Goal: Find specific page/section: Find specific page/section

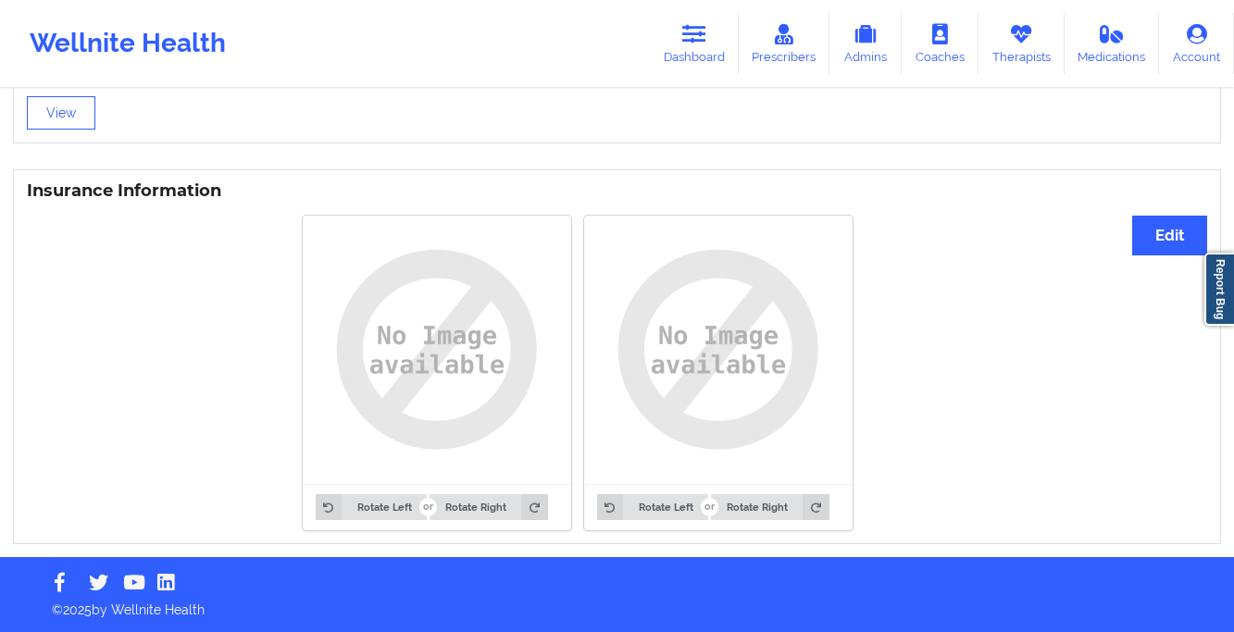
scroll to position [1307, 0]
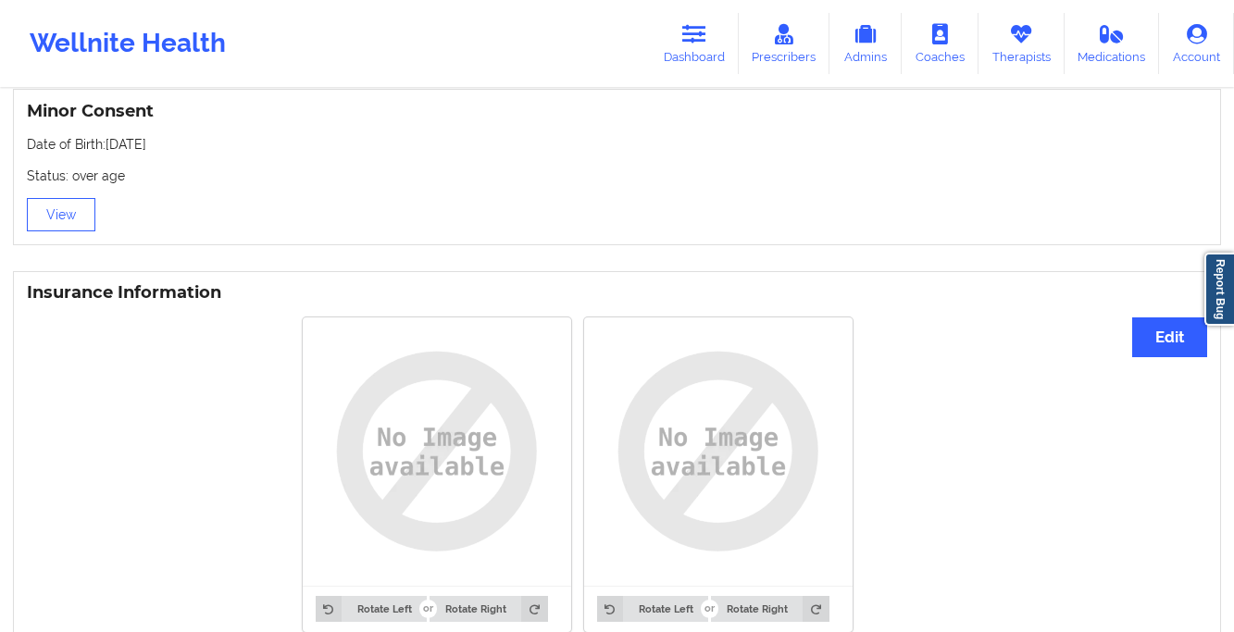
scroll to position [1205, 0]
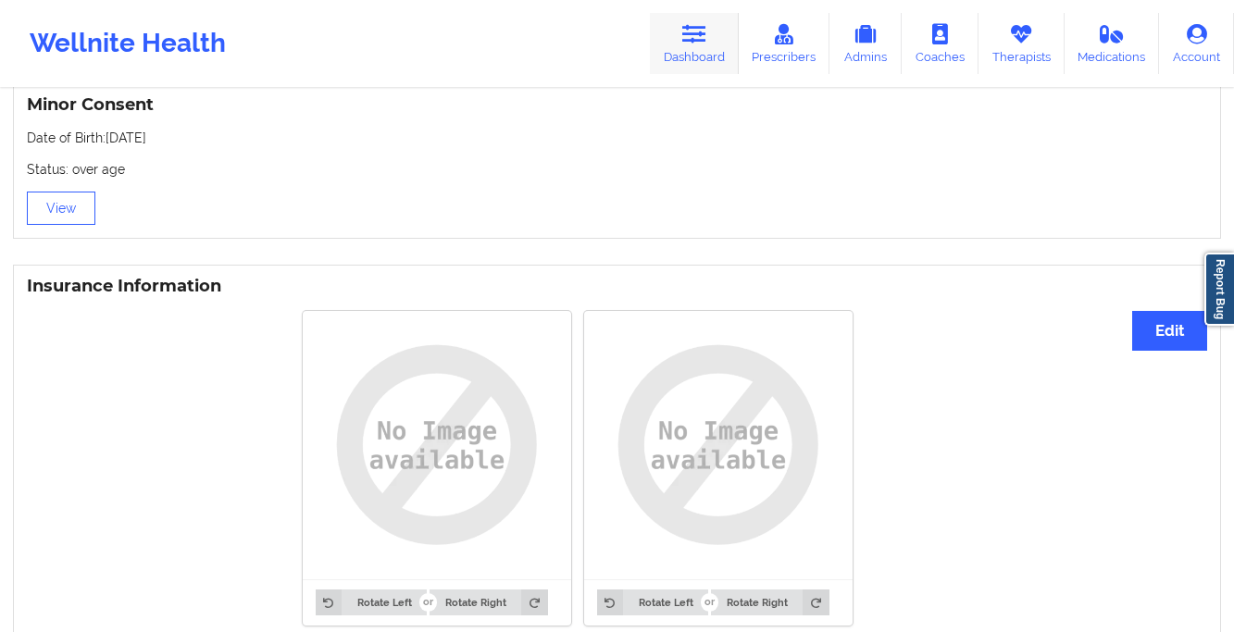
click at [697, 60] on link "Dashboard" at bounding box center [694, 43] width 89 height 61
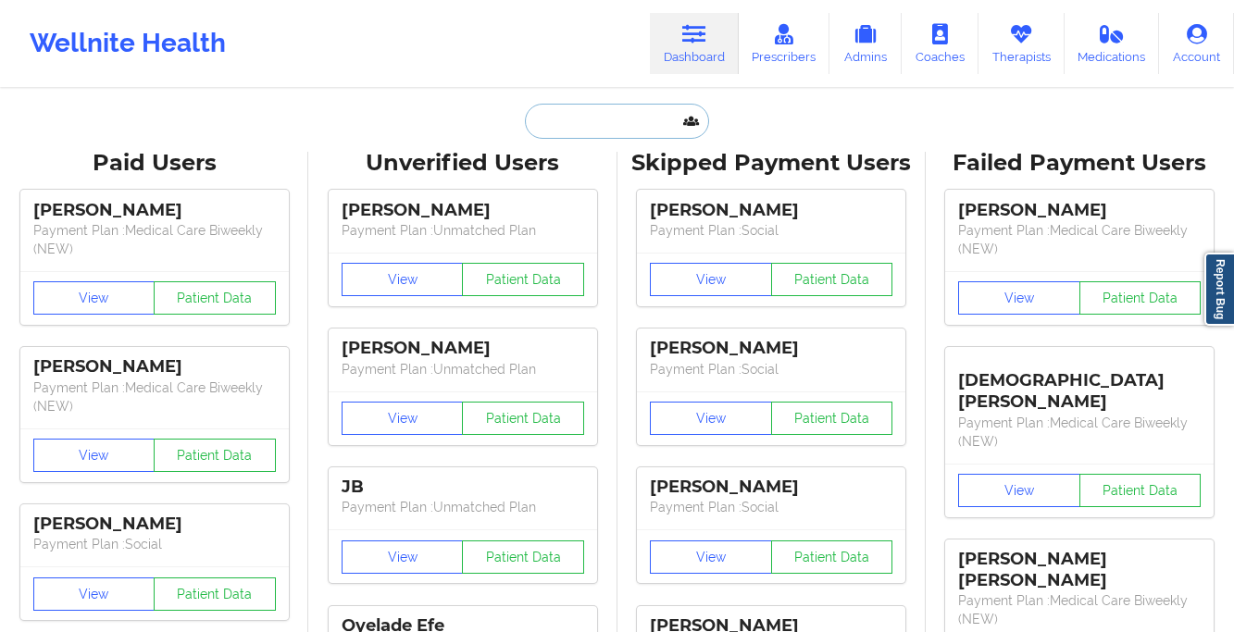
click at [595, 123] on input "text" at bounding box center [616, 121] width 183 height 35
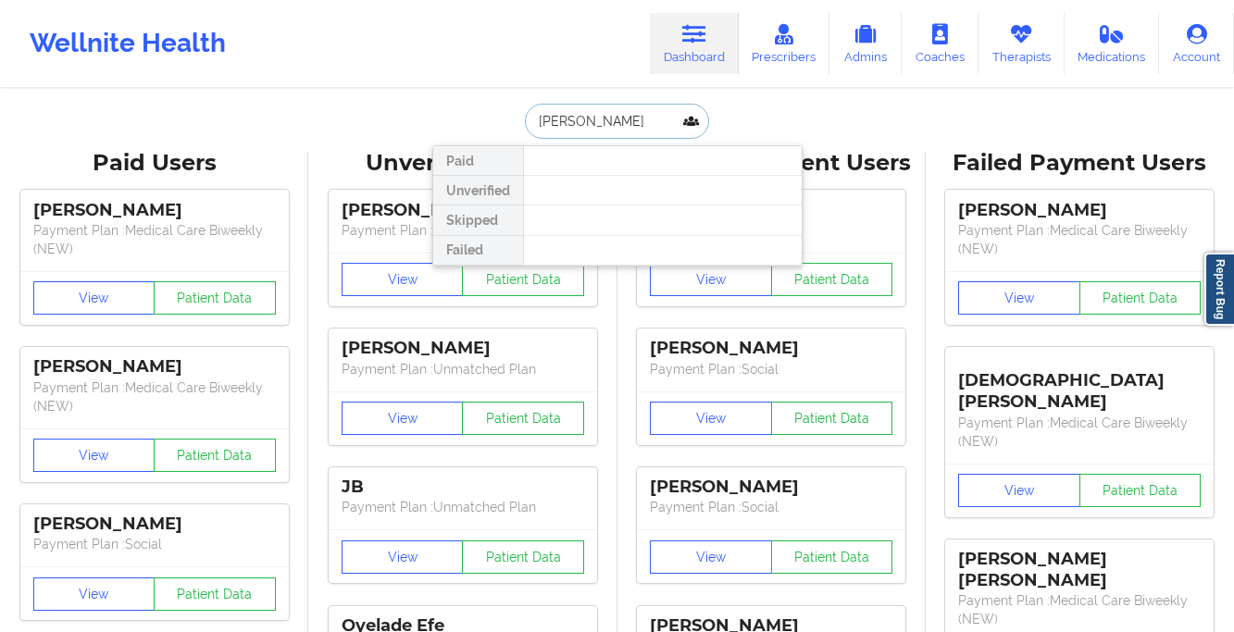
type input "ciera alon"
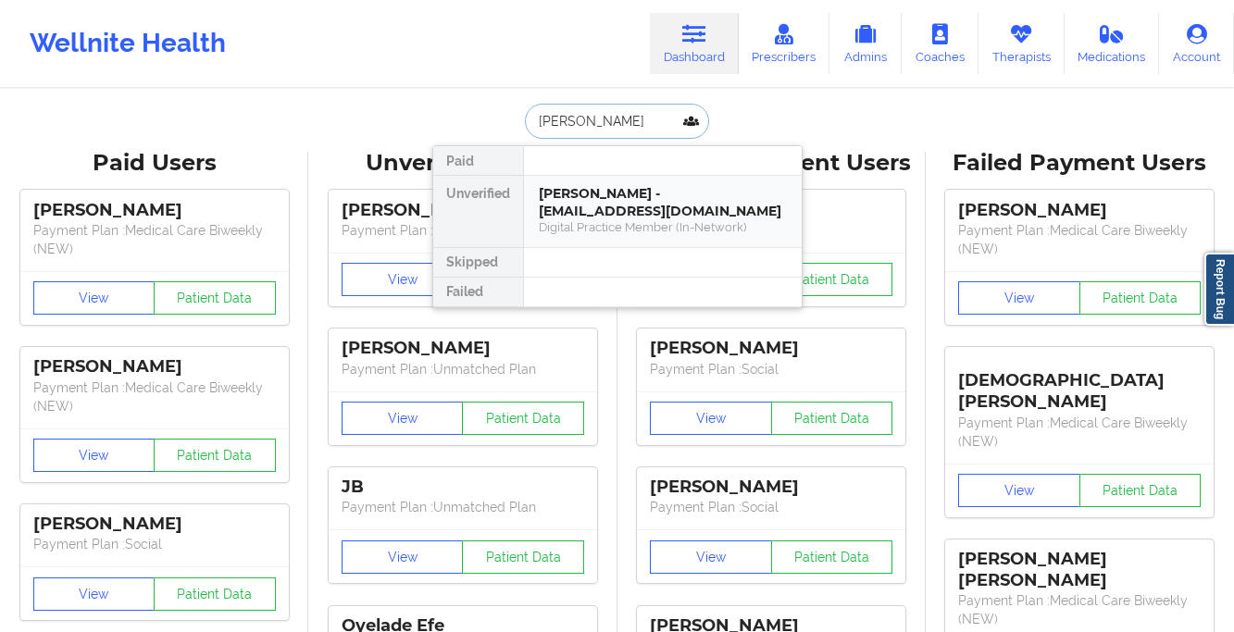
click at [660, 196] on div "Ciera Alonso - calon7719@gmail.com" at bounding box center [663, 202] width 248 height 34
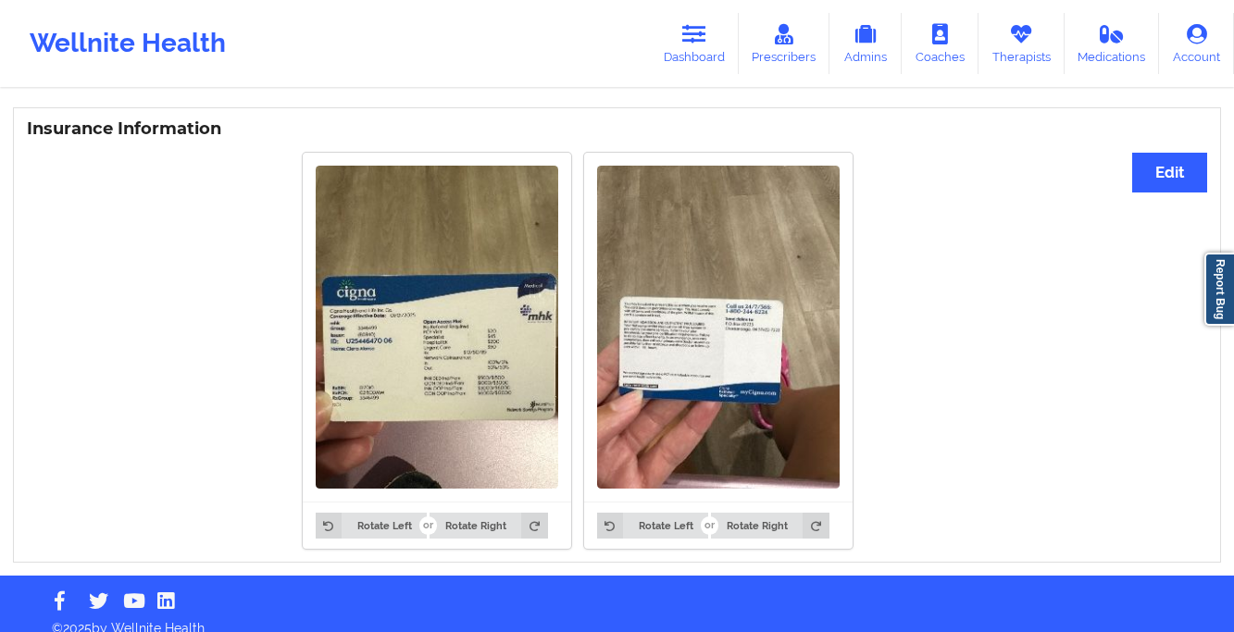
scroll to position [1109, 0]
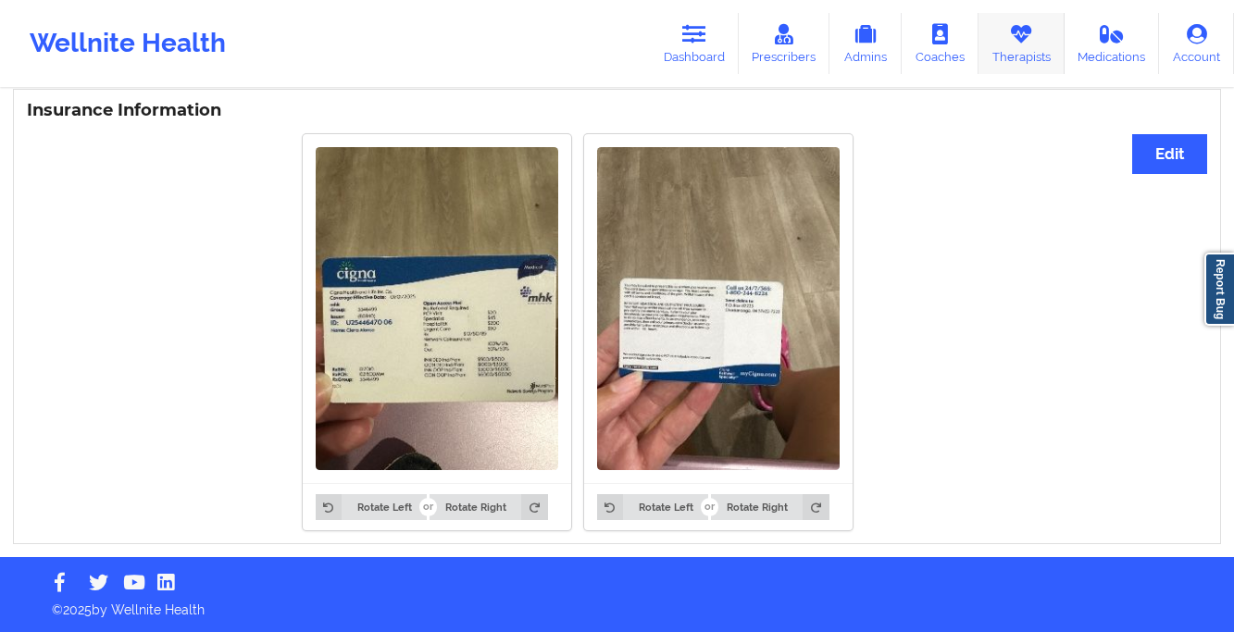
click at [1002, 24] on link "Therapists" at bounding box center [1022, 43] width 86 height 61
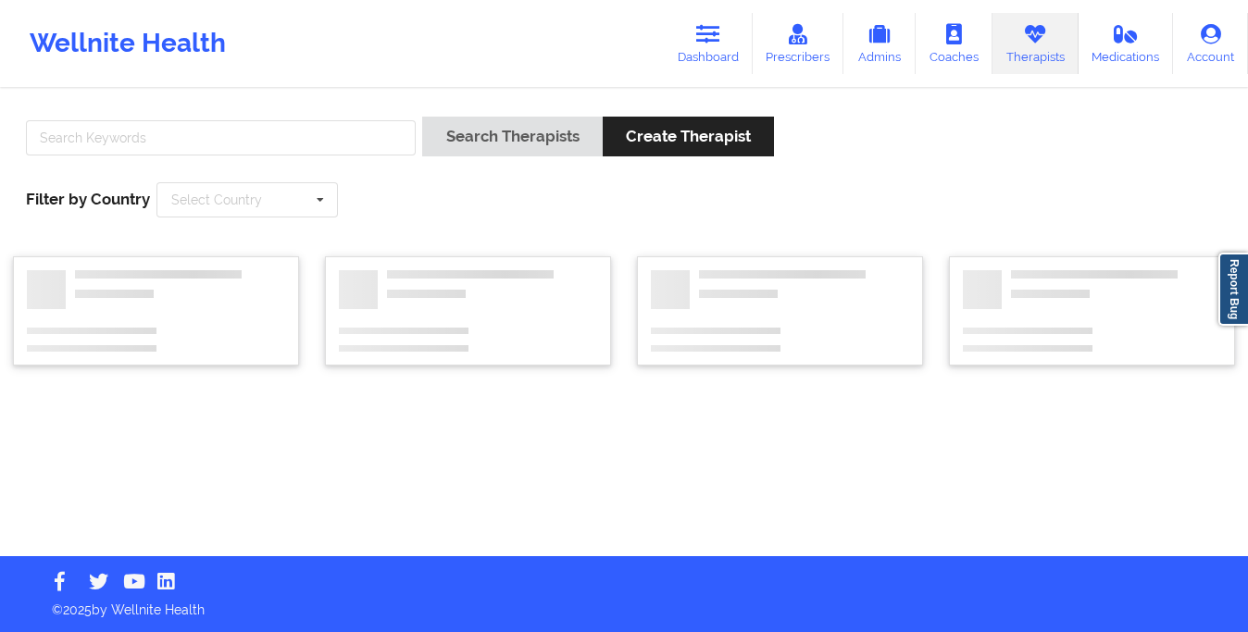
click at [787, 41] on link "Prescribers" at bounding box center [799, 43] width 92 height 61
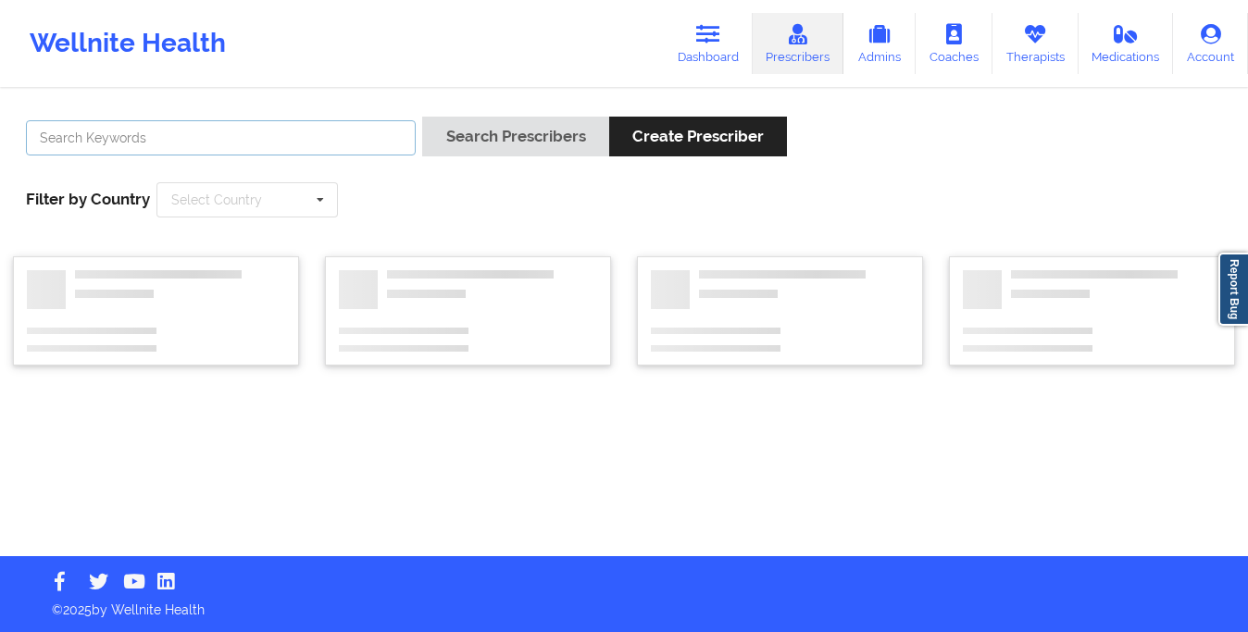
click at [383, 125] on input "text" at bounding box center [221, 137] width 390 height 35
type input "nadia"
click at [422, 117] on button "Search Prescribers" at bounding box center [515, 137] width 186 height 40
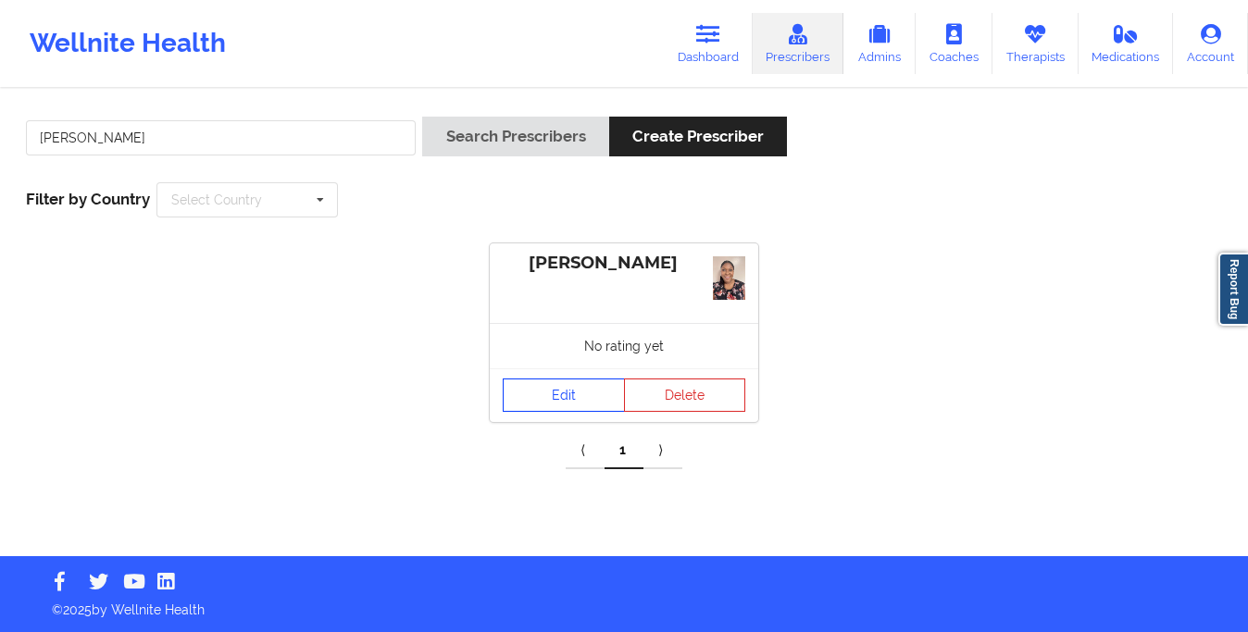
click at [543, 391] on link "Edit" at bounding box center [564, 395] width 122 height 33
